Goal: Task Accomplishment & Management: Use online tool/utility

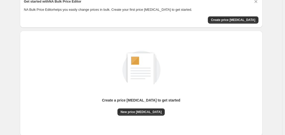
scroll to position [56, 0]
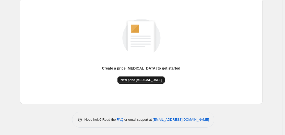
click at [141, 78] on span "New price [MEDICAL_DATA]" at bounding box center [140, 80] width 41 height 4
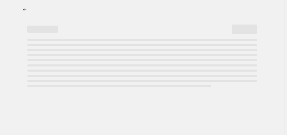
select select "percentage"
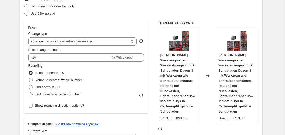
scroll to position [51, 0]
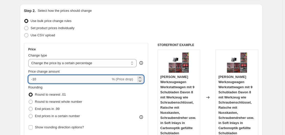
click at [60, 81] on input "-10" at bounding box center [69, 79] width 82 height 8
type input "-1"
type input "-35"
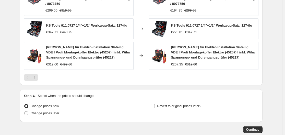
scroll to position [413, 0]
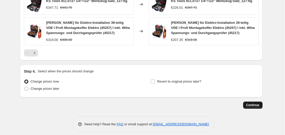
click at [250, 103] on span "Continue" at bounding box center [252, 105] width 13 height 4
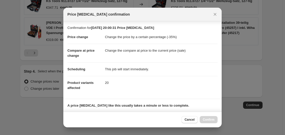
scroll to position [80, 0]
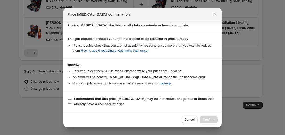
click at [70, 100] on input "I understand that this price [MEDICAL_DATA] may further reduce the prices of it…" at bounding box center [70, 101] width 4 height 4
checkbox input "true"
click at [209, 116] on button "Confirm" at bounding box center [209, 119] width 18 height 7
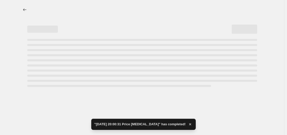
select select "percentage"
